Goal: Task Accomplishment & Management: Complete application form

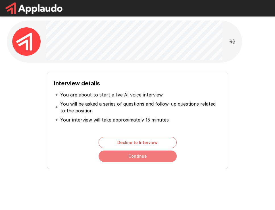
click at [154, 156] on button "Continue" at bounding box center [138, 155] width 78 height 11
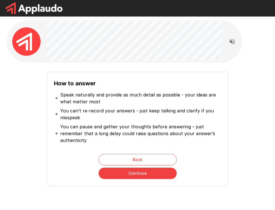
click at [147, 175] on button "Continue" at bounding box center [138, 173] width 78 height 11
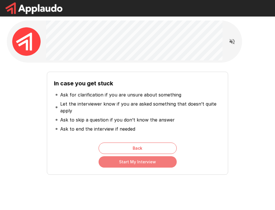
click at [146, 163] on button "Start My Interview" at bounding box center [138, 161] width 78 height 11
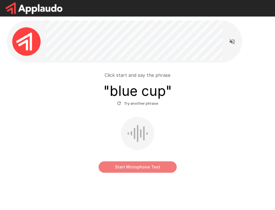
click at [141, 166] on button "Start Microphone Test" at bounding box center [138, 166] width 78 height 11
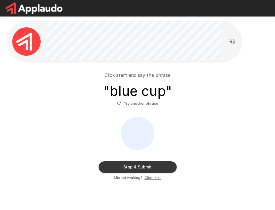
click at [149, 166] on button "Stop & Submit" at bounding box center [138, 166] width 78 height 11
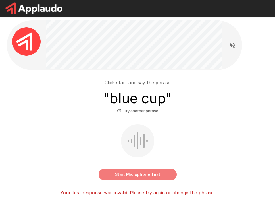
click at [158, 173] on button "Start Microphone Test" at bounding box center [138, 174] width 78 height 11
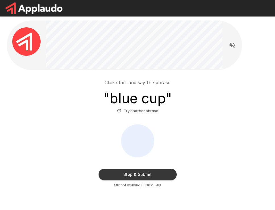
click at [156, 172] on button "Stop & Submit" at bounding box center [138, 174] width 78 height 11
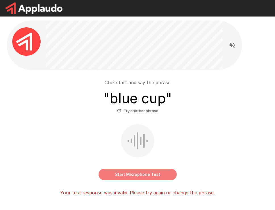
click at [146, 173] on button "Start Microphone Test" at bounding box center [138, 174] width 78 height 11
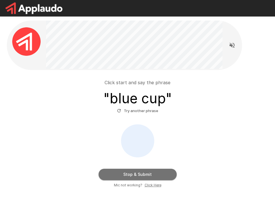
click at [158, 172] on button "Stop & Submit" at bounding box center [138, 174] width 78 height 11
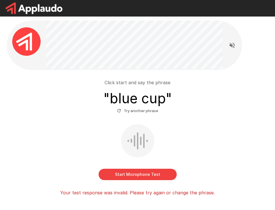
click at [157, 173] on button "Start Microphone Test" at bounding box center [138, 174] width 78 height 11
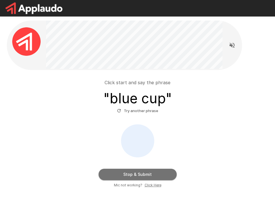
click at [157, 174] on button "Stop & Submit" at bounding box center [138, 174] width 78 height 11
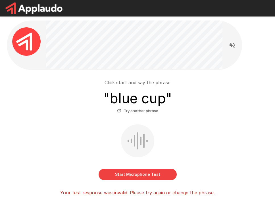
click at [157, 175] on button "Start Microphone Test" at bounding box center [138, 174] width 78 height 11
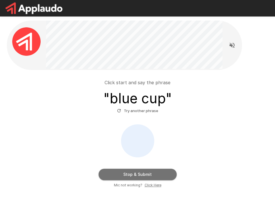
click at [157, 174] on button "Stop & Submit" at bounding box center [138, 174] width 78 height 11
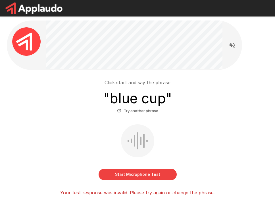
click at [138, 109] on button "Try another phrase" at bounding box center [138, 110] width 44 height 9
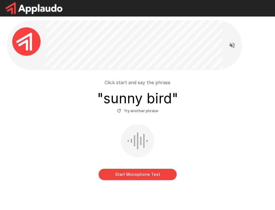
click at [153, 175] on button "Start Microphone Test" at bounding box center [138, 174] width 78 height 11
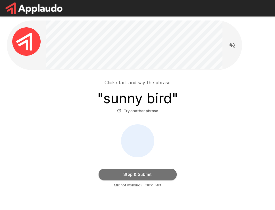
click at [153, 174] on button "Stop & Submit" at bounding box center [138, 174] width 78 height 11
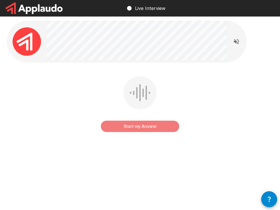
click at [164, 128] on button "Start my Answer" at bounding box center [140, 126] width 78 height 11
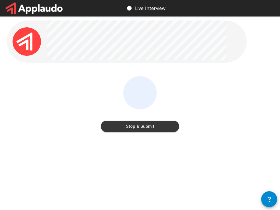
click at [145, 126] on button "Stop & Submit" at bounding box center [140, 126] width 78 height 11
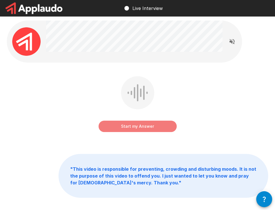
click at [146, 127] on button "Start my Answer" at bounding box center [138, 126] width 78 height 11
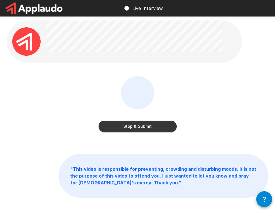
click at [152, 127] on button "Stop & Submit" at bounding box center [138, 126] width 78 height 11
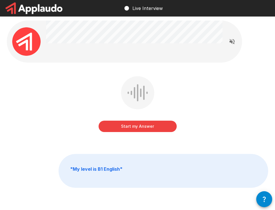
click at [138, 129] on button "Start my Answer" at bounding box center [138, 126] width 78 height 11
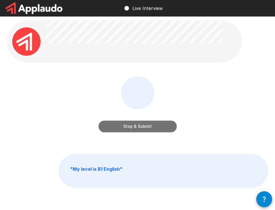
click at [158, 127] on button "Stop & Submit" at bounding box center [138, 126] width 78 height 11
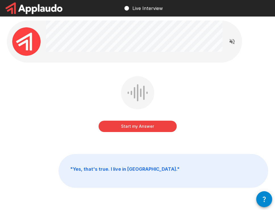
click at [148, 127] on button "Start my Answer" at bounding box center [138, 126] width 78 height 11
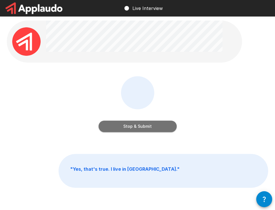
click at [153, 127] on button "Stop & Submit" at bounding box center [138, 126] width 78 height 11
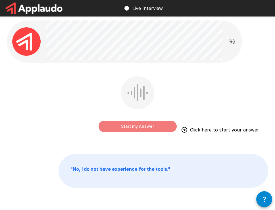
click at [151, 129] on button "Start my Answer" at bounding box center [138, 126] width 78 height 11
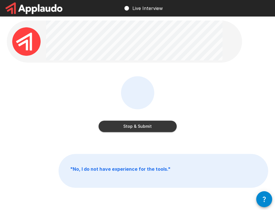
click at [159, 128] on button "Stop & Submit" at bounding box center [138, 126] width 78 height 11
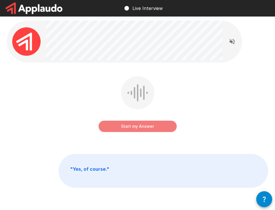
click at [159, 124] on button "Start my Answer" at bounding box center [138, 126] width 78 height 11
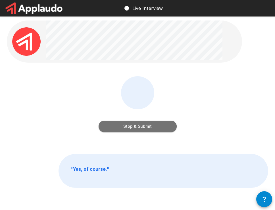
click at [163, 129] on button "Stop & Submit" at bounding box center [138, 126] width 78 height 11
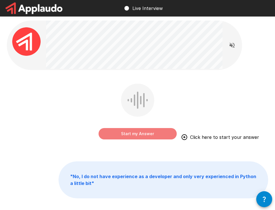
click at [145, 135] on button "Start my Answer" at bounding box center [138, 133] width 78 height 11
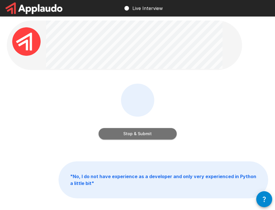
click at [160, 135] on button "Stop & Submit" at bounding box center [138, 133] width 78 height 11
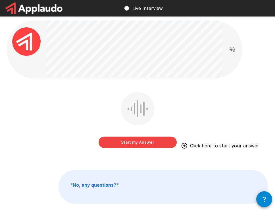
click at [150, 141] on button "Start my Answer" at bounding box center [138, 142] width 78 height 11
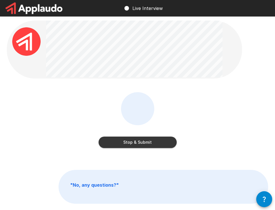
click at [151, 143] on button "Stop & Submit" at bounding box center [138, 142] width 78 height 11
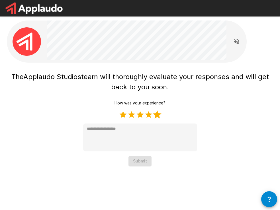
click at [156, 115] on label "5 Stars" at bounding box center [157, 114] width 9 height 9
type textarea "*"
